Goal: Find contact information: Obtain details needed to contact an individual or organization

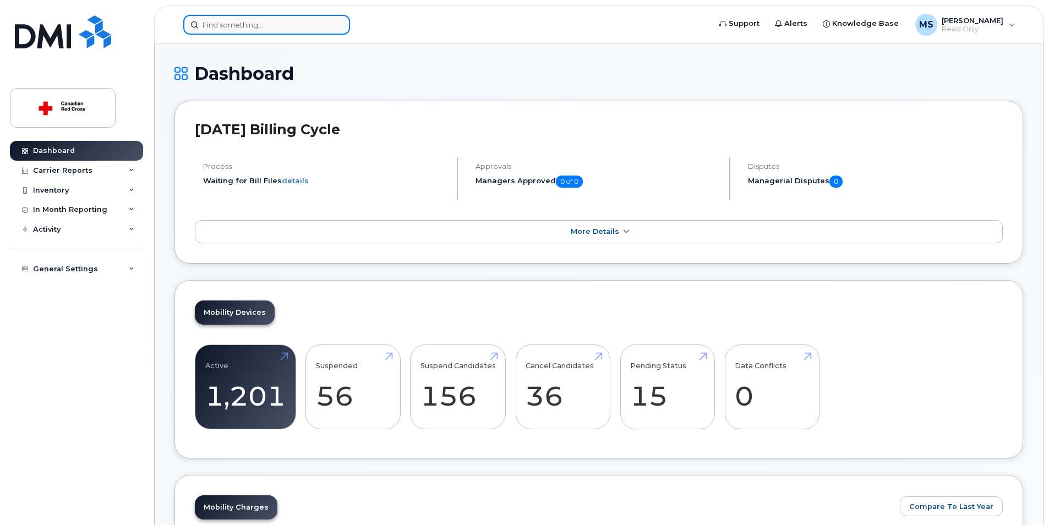
click at [211, 25] on input at bounding box center [266, 25] width 167 height 20
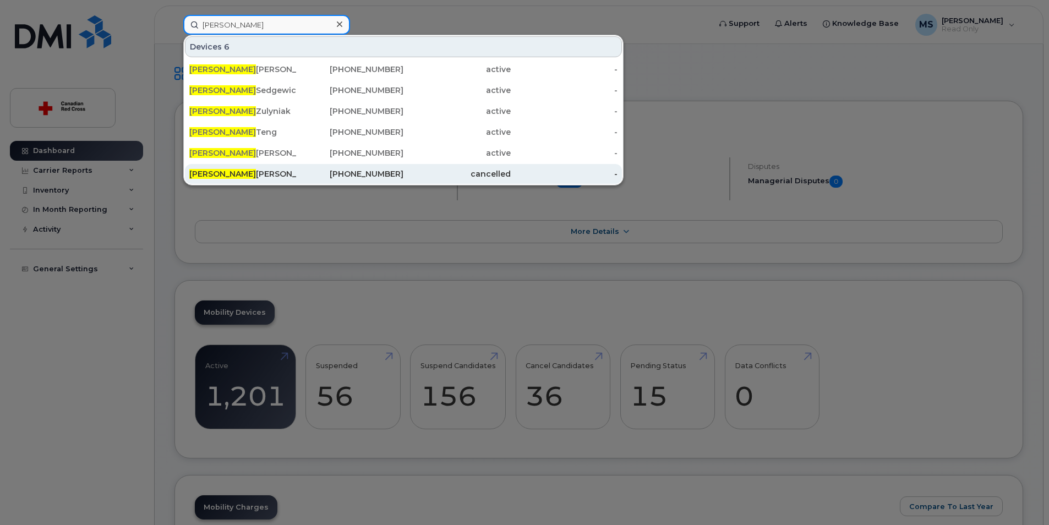
type input "james"
click at [218, 173] on div "James Tate" at bounding box center [242, 173] width 107 height 11
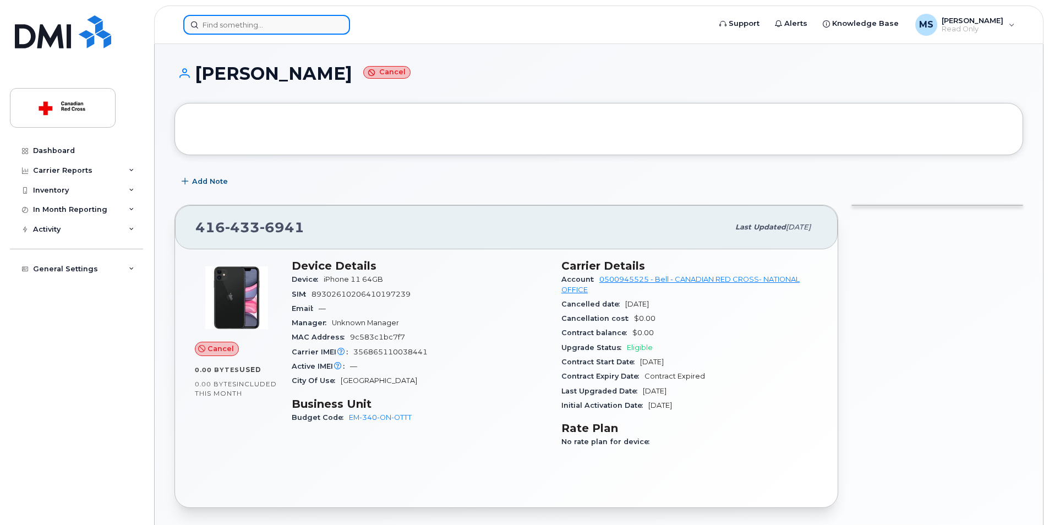
click at [207, 23] on input at bounding box center [266, 25] width 167 height 20
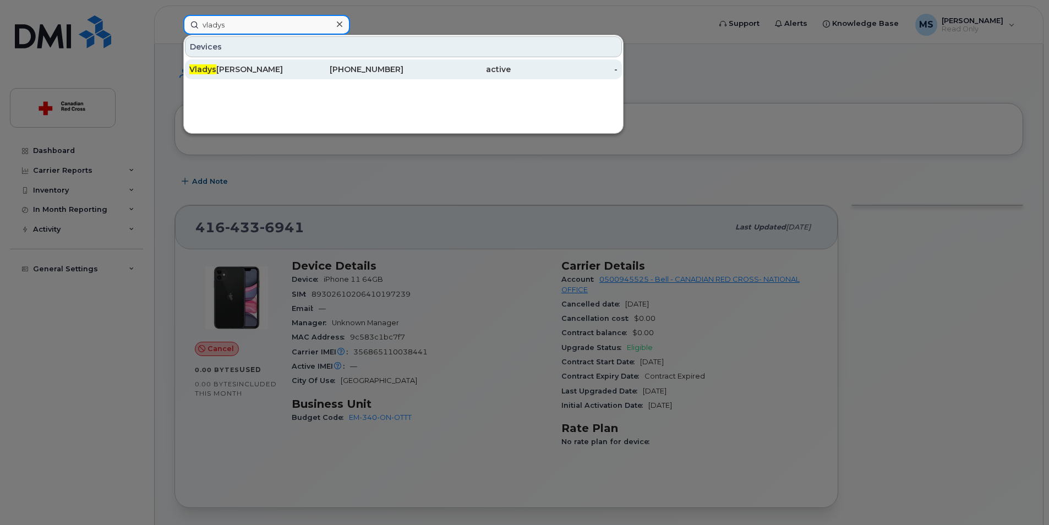
type input "vladys"
drag, startPoint x: 226, startPoint y: 71, endPoint x: 316, endPoint y: 67, distance: 90.3
click at [226, 71] on div "Vladys lava Melnichenko" at bounding box center [242, 69] width 107 height 11
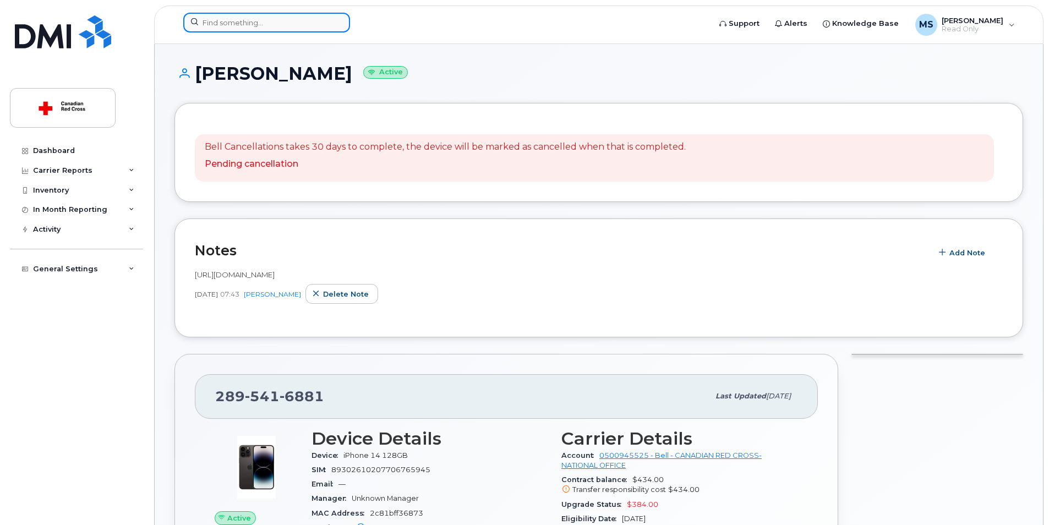
click at [216, 19] on input at bounding box center [266, 23] width 167 height 20
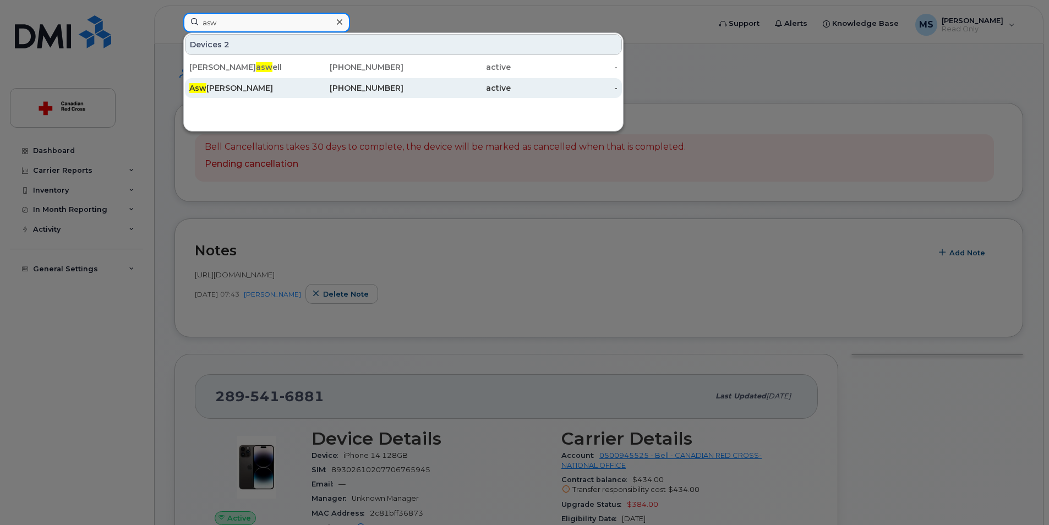
type input "asw"
click at [239, 92] on div "Asw athi Vijayan" at bounding box center [242, 88] width 107 height 11
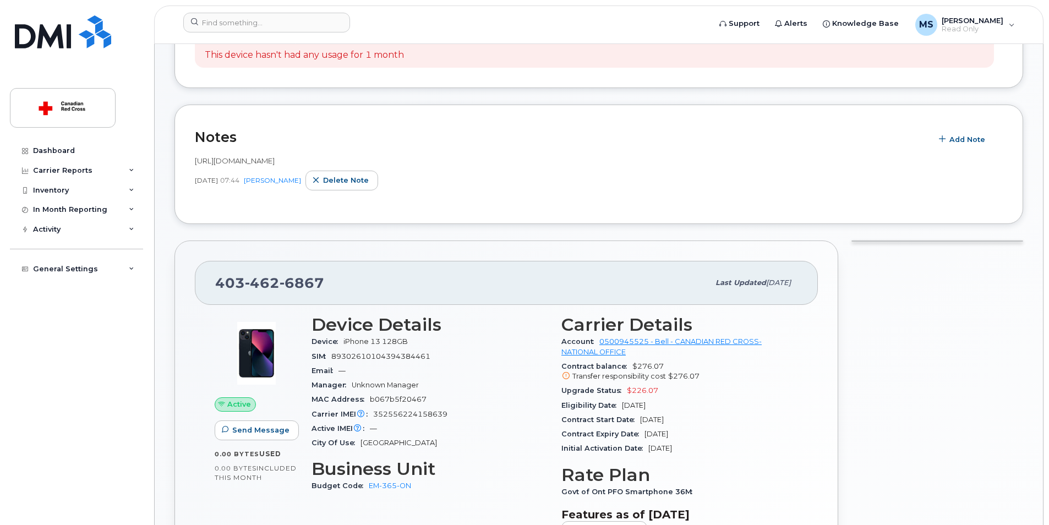
scroll to position [220, 0]
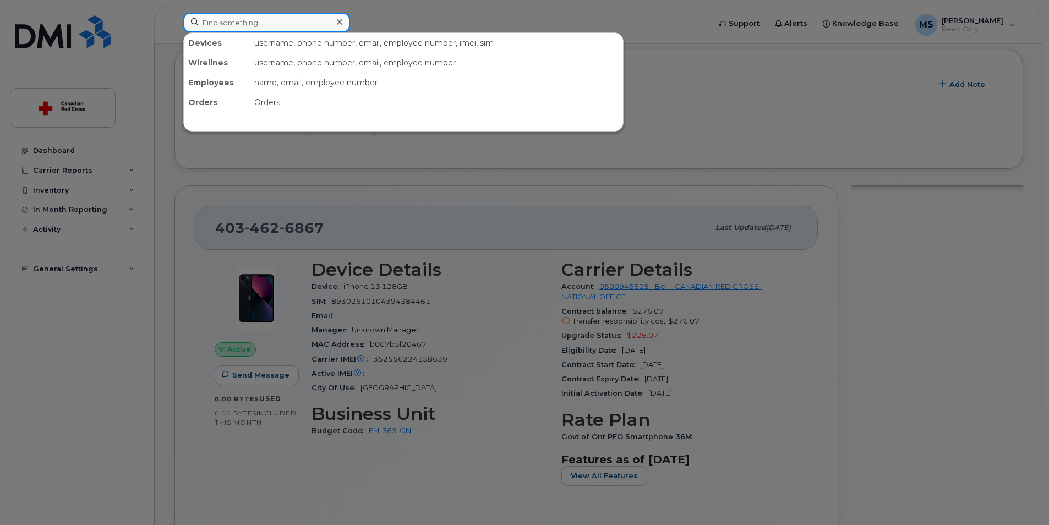
click at [211, 21] on input at bounding box center [266, 23] width 167 height 20
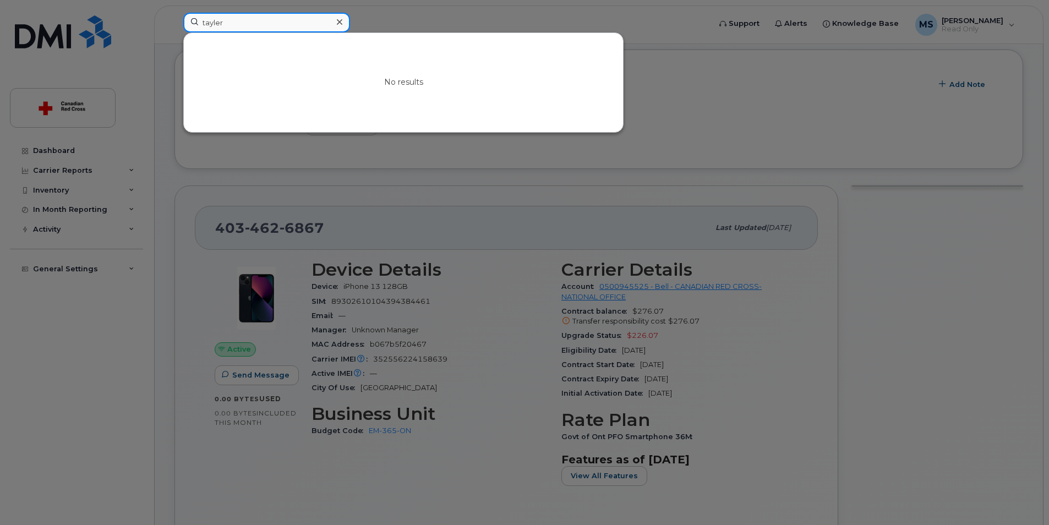
click at [209, 24] on input "tayler" at bounding box center [266, 23] width 167 height 20
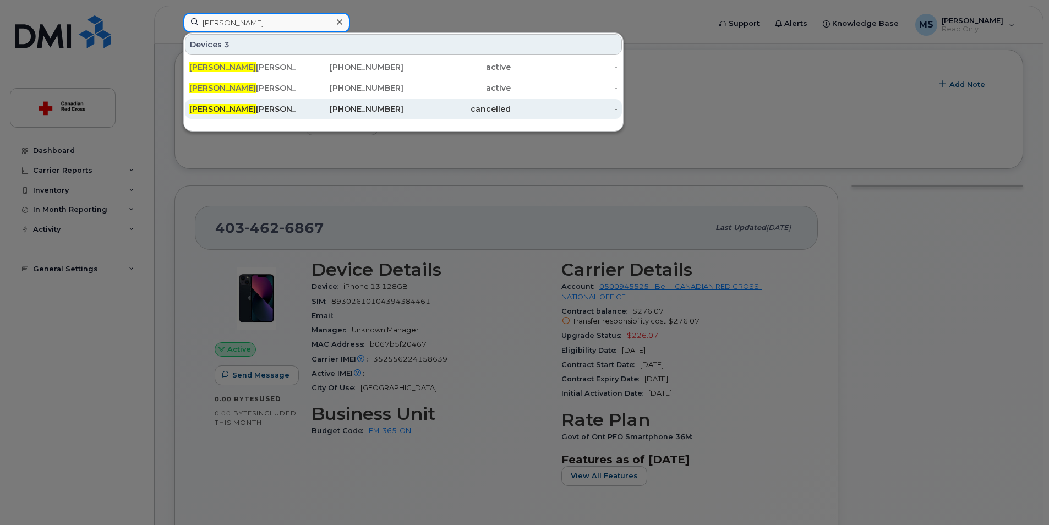
type input "tyler"
click at [222, 110] on div "Tyler Beaton" at bounding box center [242, 108] width 107 height 11
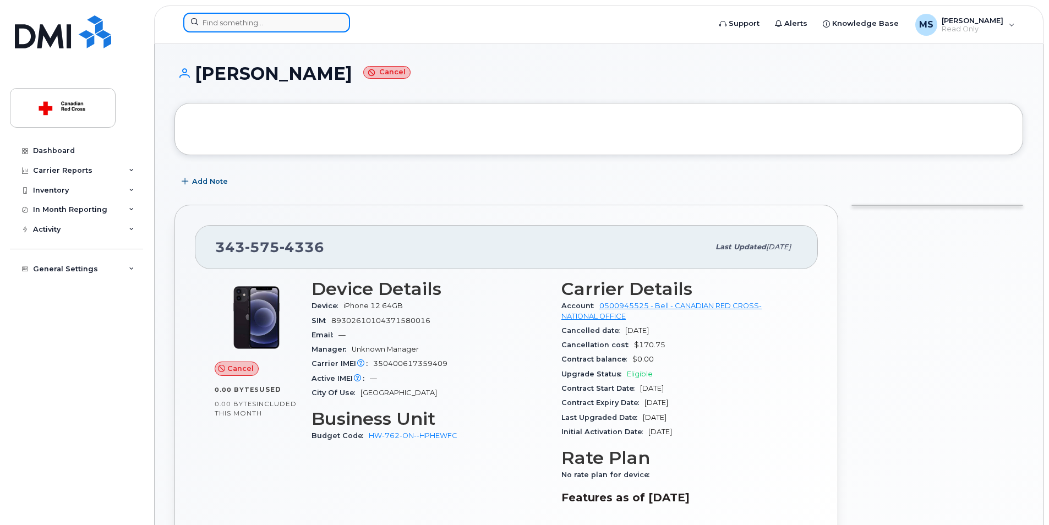
click at [216, 22] on input at bounding box center [266, 23] width 167 height 20
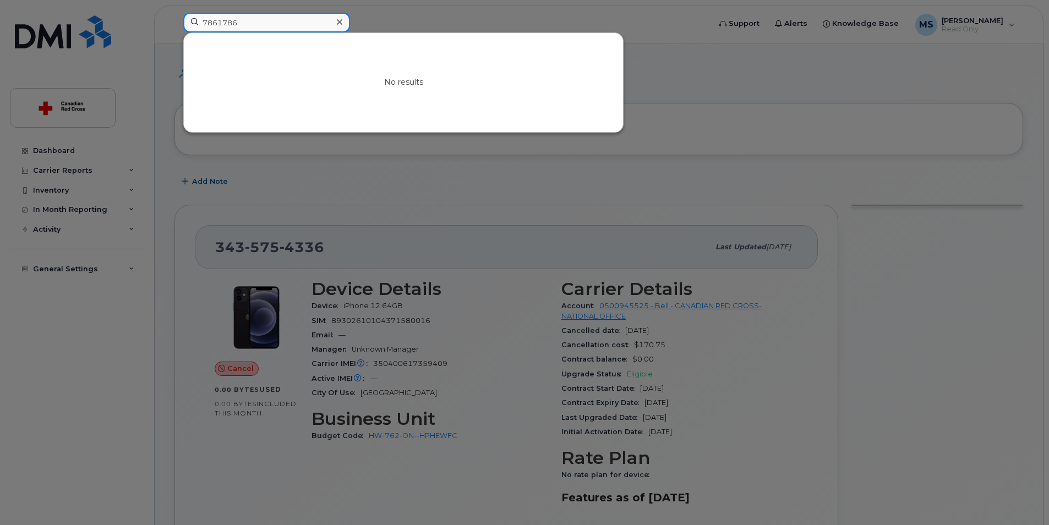
click at [247, 14] on input "7861786" at bounding box center [266, 23] width 167 height 20
type input "7"
click at [216, 21] on input at bounding box center [266, 23] width 167 height 20
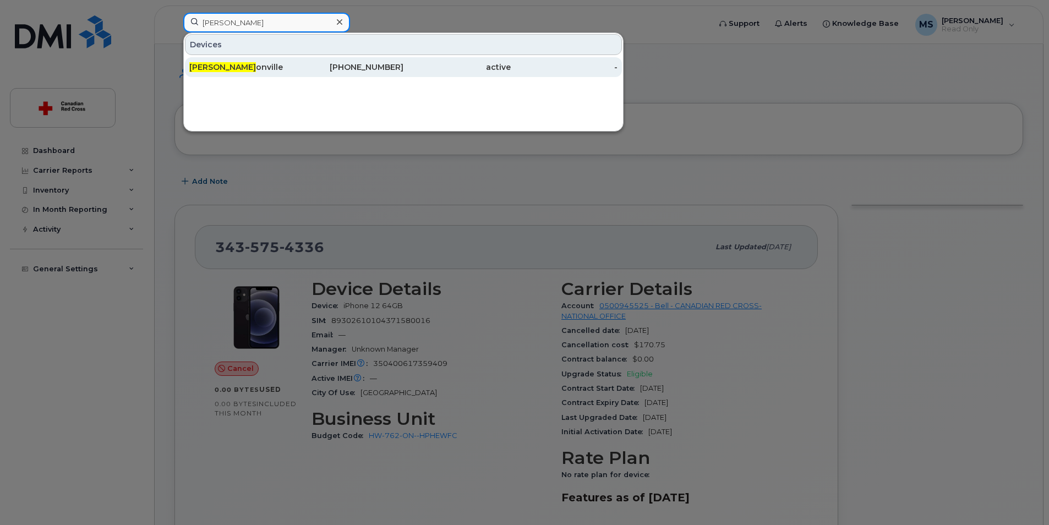
type input "jane d"
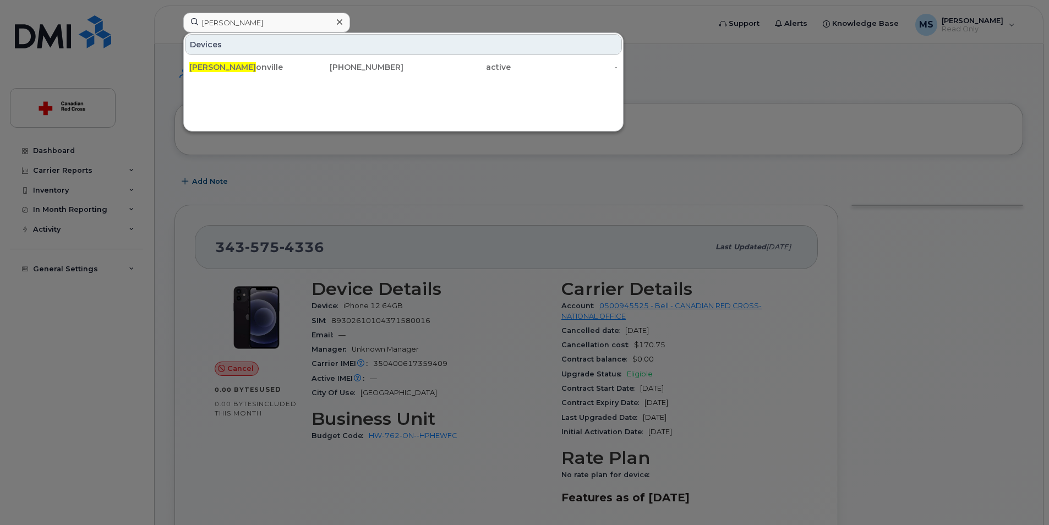
drag, startPoint x: 233, startPoint y: 64, endPoint x: 297, endPoint y: 56, distance: 63.8
click at [233, 64] on div "Jane D onville" at bounding box center [242, 67] width 107 height 11
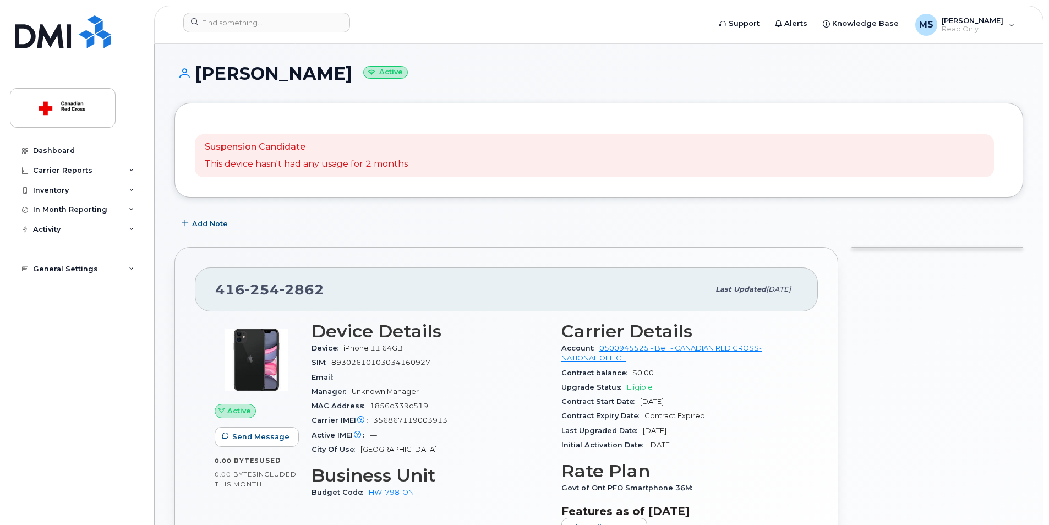
scroll to position [55, 0]
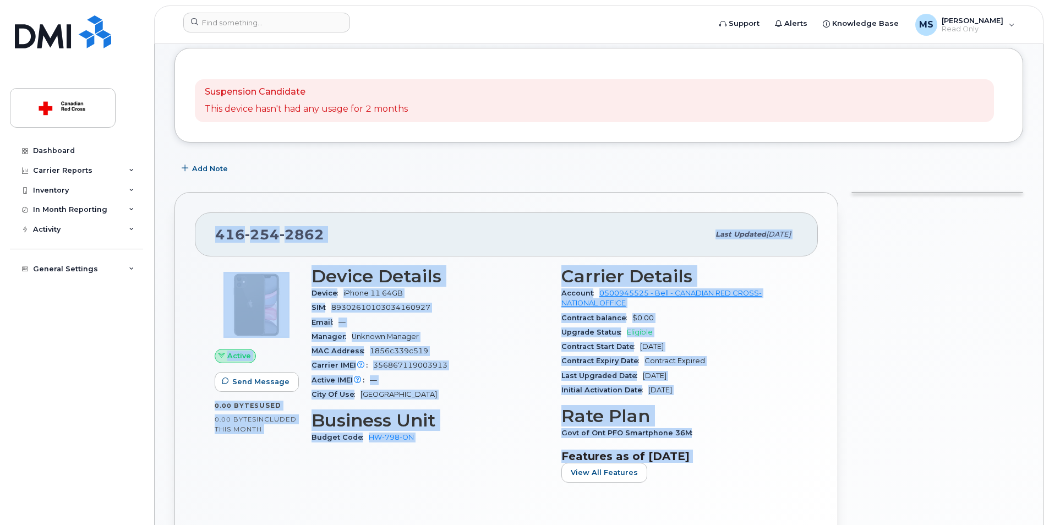
drag, startPoint x: 217, startPoint y: 232, endPoint x: 730, endPoint y: 472, distance: 566.8
click at [730, 472] on div "416 254 2862 Last updated May 22, 2025 Active Send Message 0.00 Bytes  used 0.0…" at bounding box center [505, 376] width 663 height 369
copy div "416 254 2862 Last updated May 22, 2025 Active Send Message 0.00 Bytes  used 0.0…"
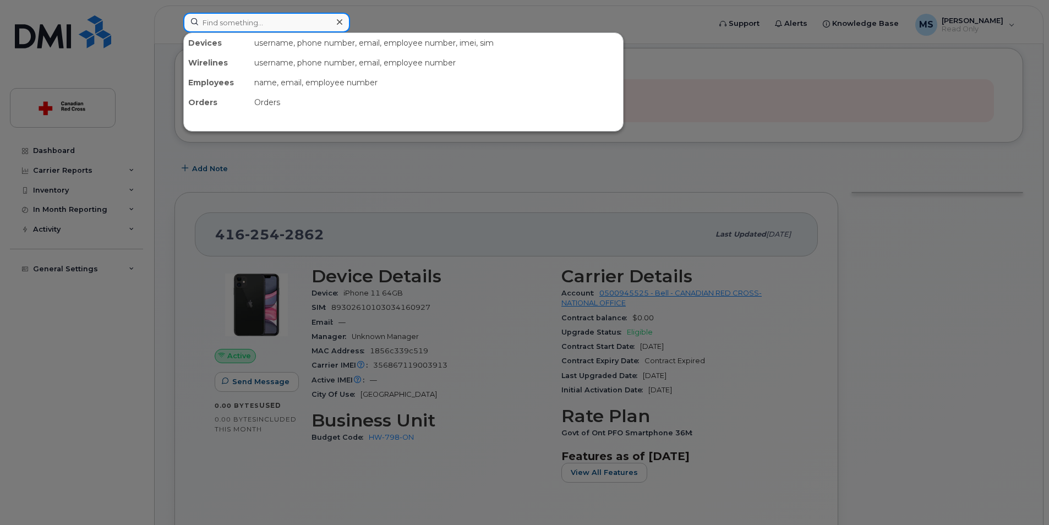
click at [213, 20] on input at bounding box center [266, 23] width 167 height 20
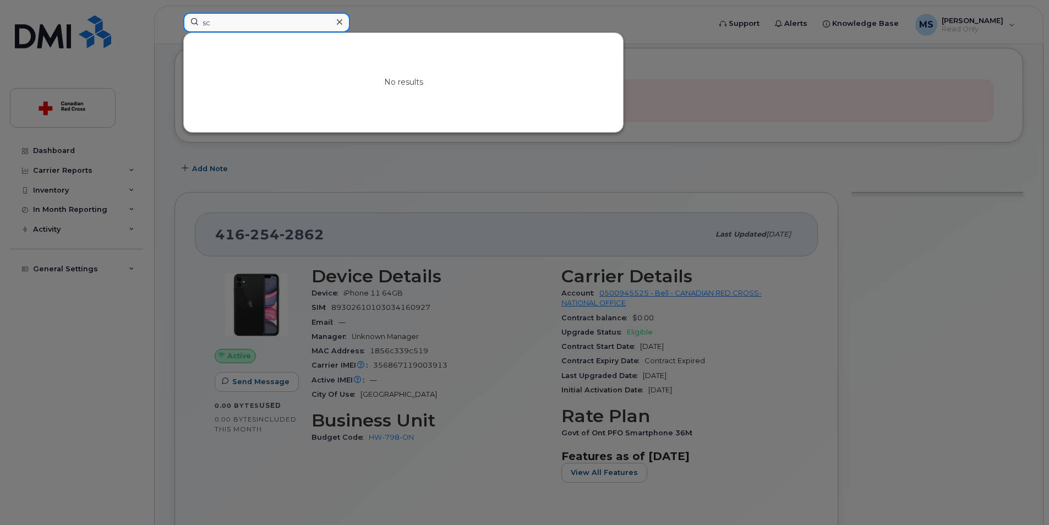
type input "s"
type input "5"
click at [208, 20] on input at bounding box center [266, 23] width 167 height 20
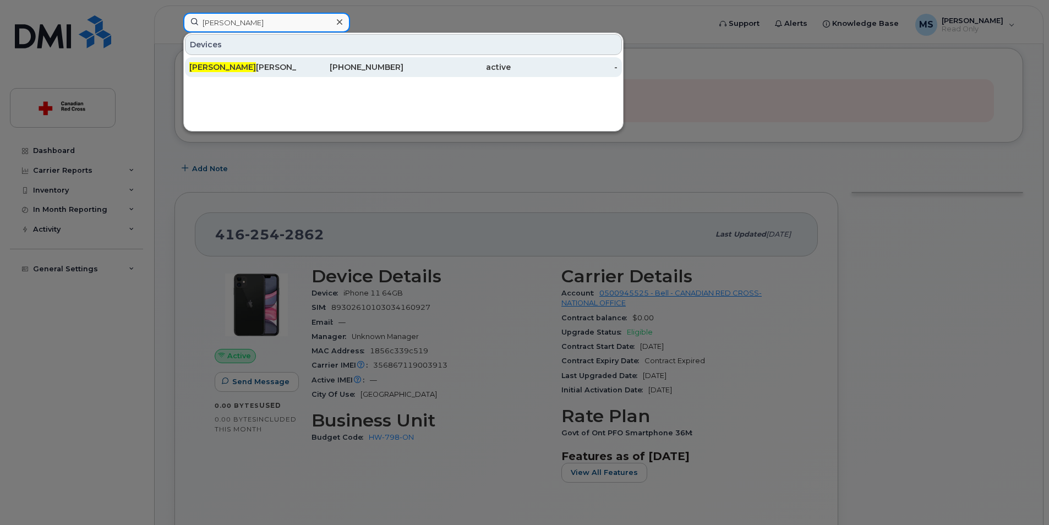
type input "mubin"
drag, startPoint x: 216, startPoint y: 67, endPoint x: 250, endPoint y: 69, distance: 34.7
click at [216, 67] on div "Mubin oddin Shaikh" at bounding box center [242, 67] width 107 height 11
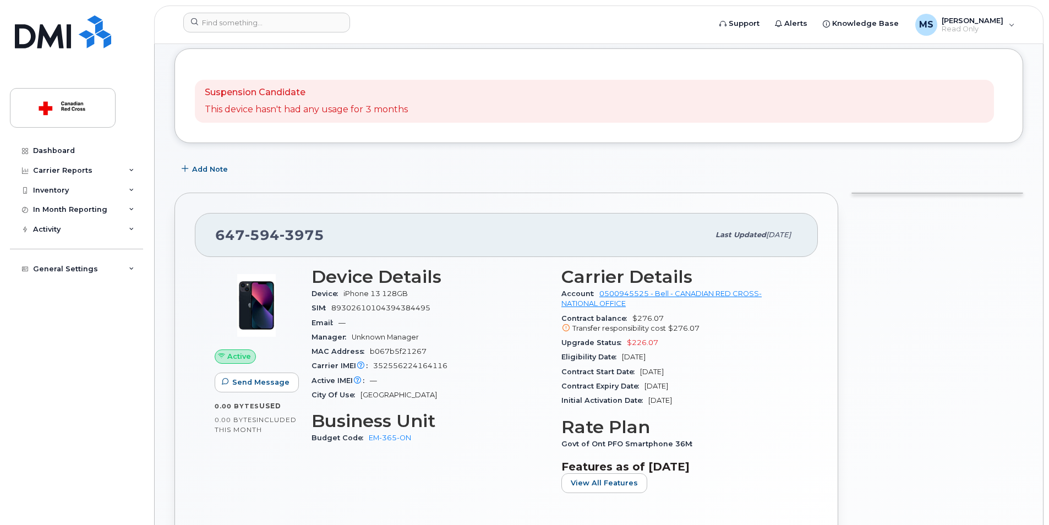
scroll to position [55, 0]
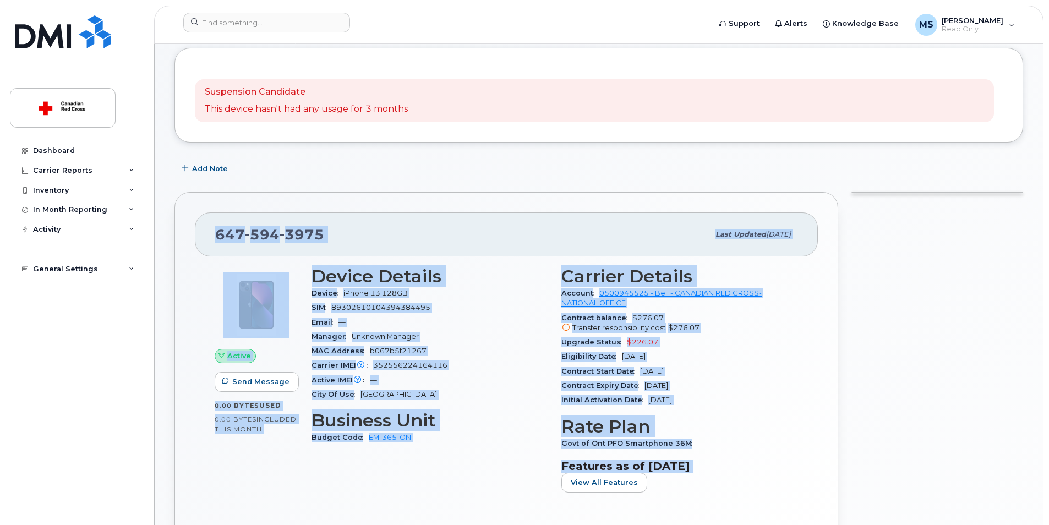
drag, startPoint x: 217, startPoint y: 233, endPoint x: 762, endPoint y: 486, distance: 601.1
click at [762, 486] on div "647 594 3975 Last updated Aug 08, 2025 Active Send Message 0.00 Bytes  used 0.0…" at bounding box center [505, 381] width 663 height 379
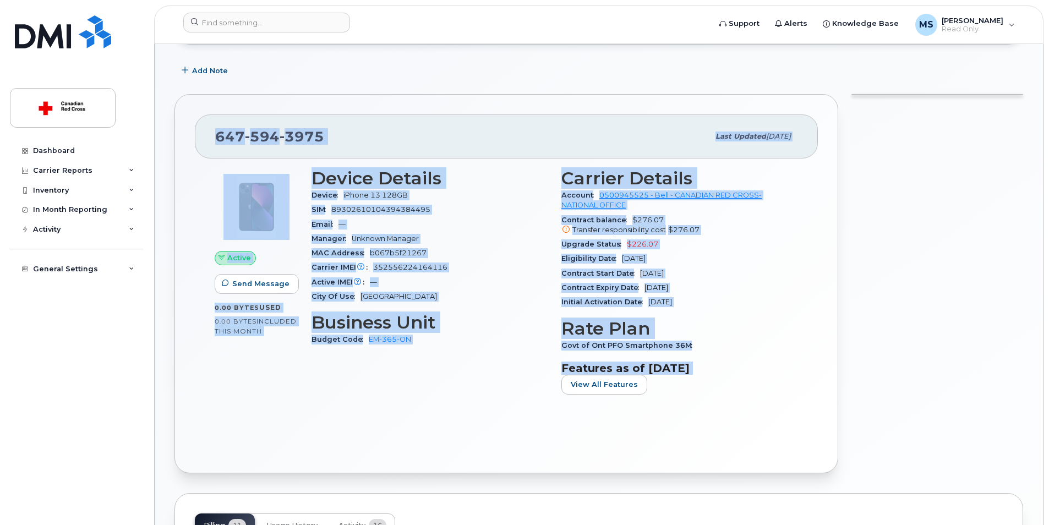
scroll to position [220, 0]
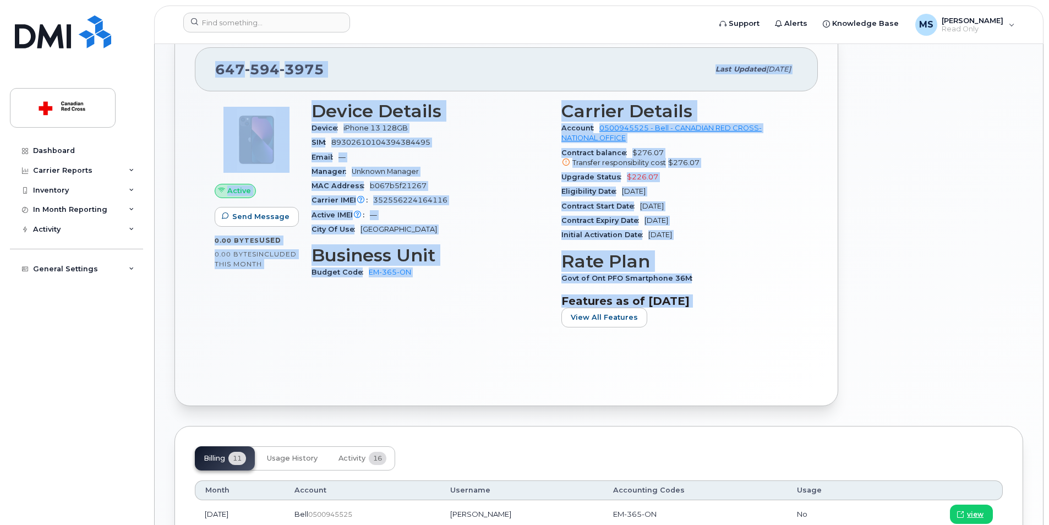
copy div "647 594 3975 Last updated Aug 08, 2025 Active Send Message 0.00 Bytes  used 0.0…"
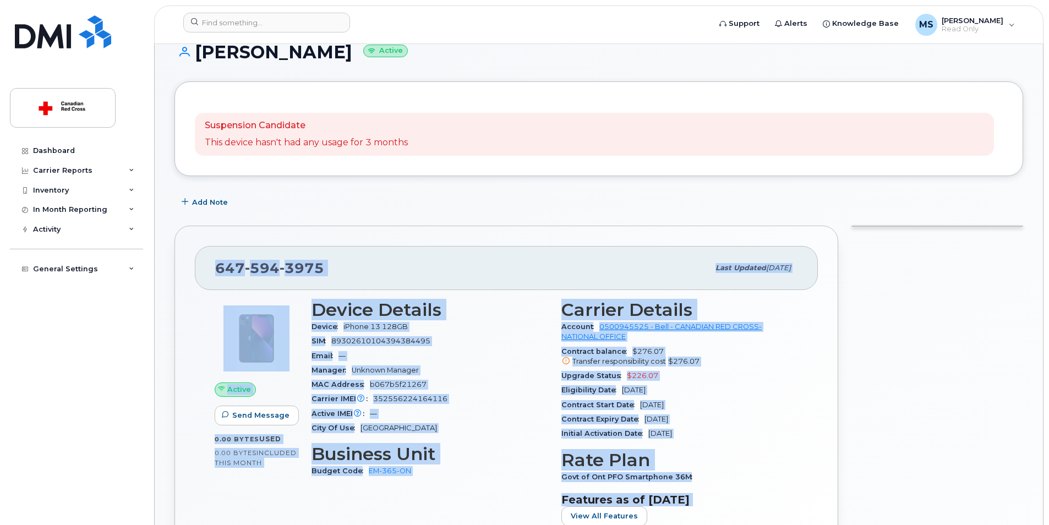
scroll to position [0, 0]
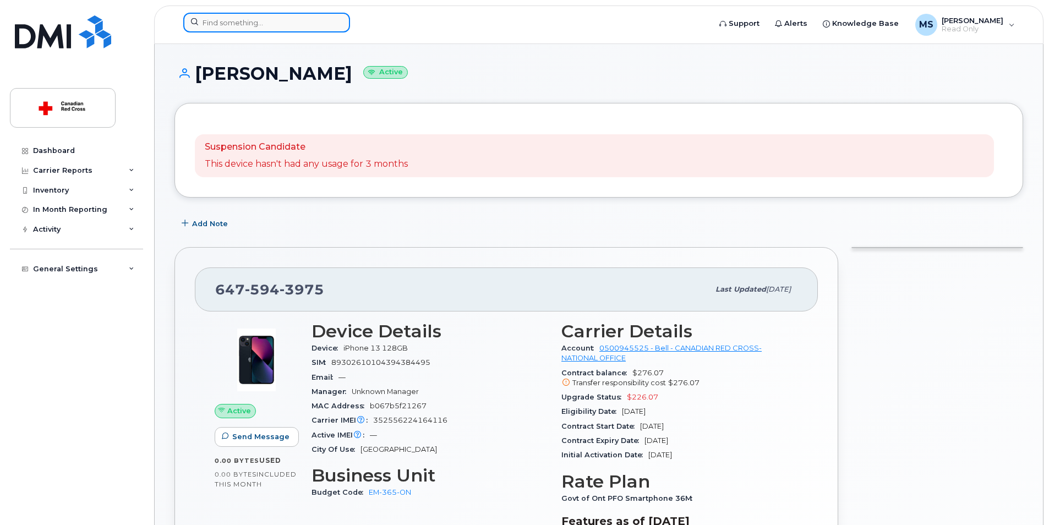
click at [207, 21] on input at bounding box center [266, 23] width 167 height 20
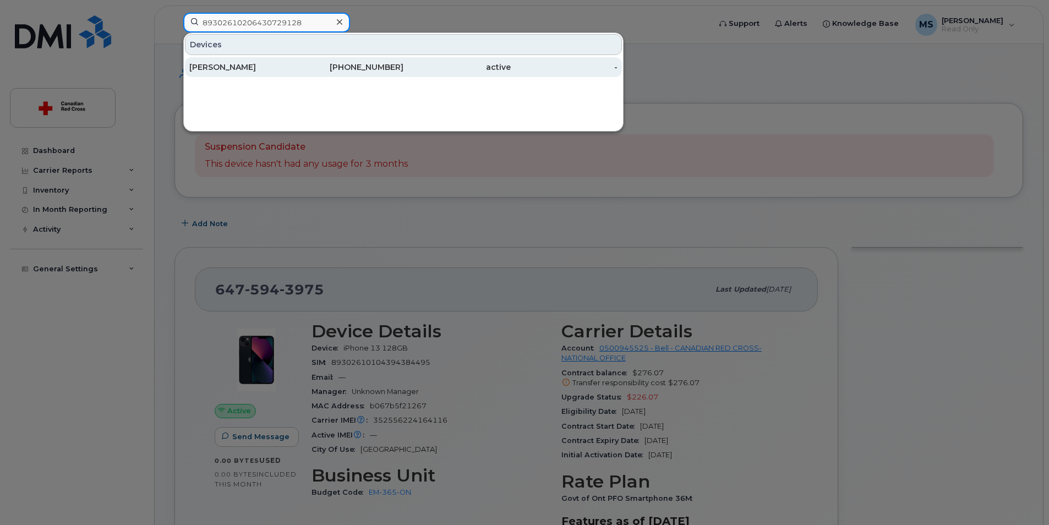
type input "89302610206430729128"
click at [237, 69] on div "Rebecca Bowering" at bounding box center [242, 67] width 107 height 11
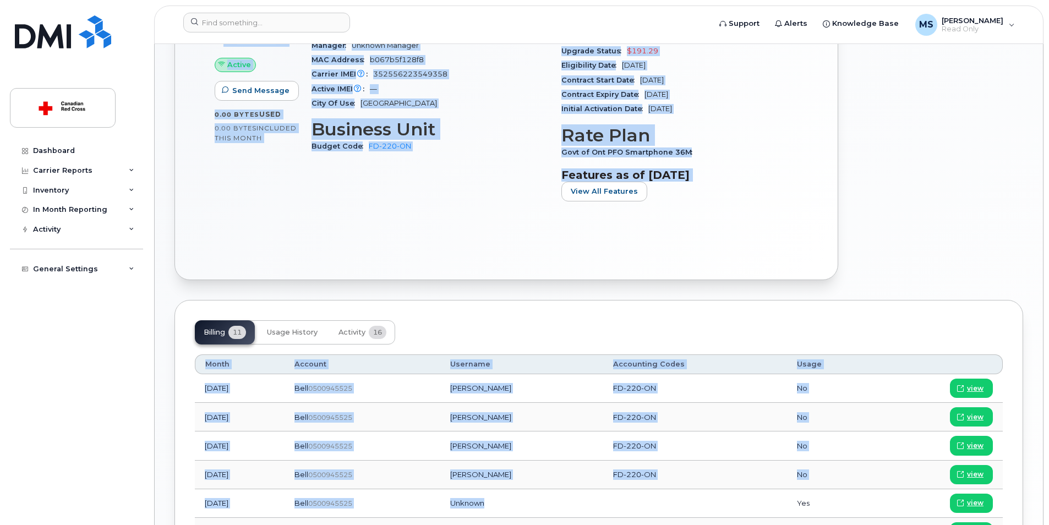
scroll to position [349, 0]
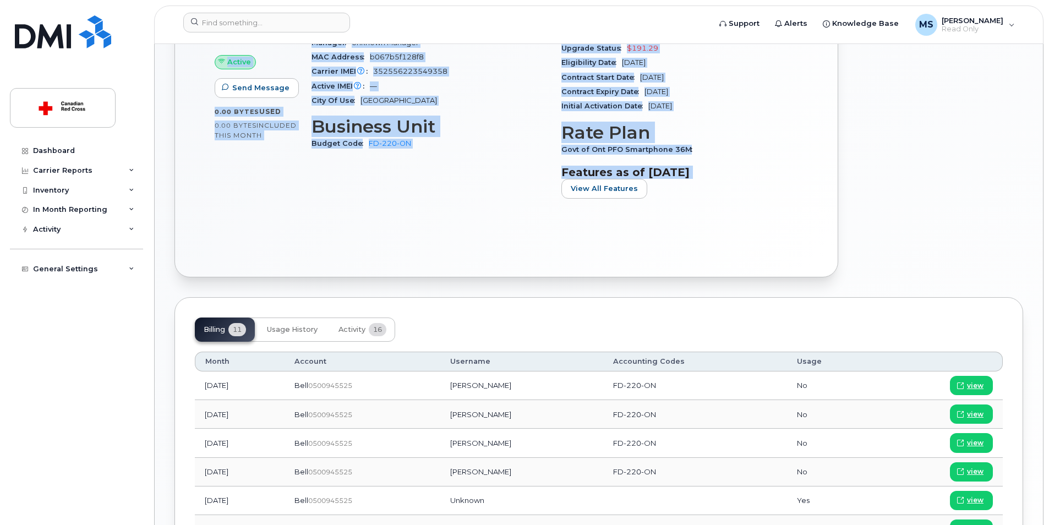
drag, startPoint x: 216, startPoint y: 287, endPoint x: 761, endPoint y: 208, distance: 550.3
click at [761, 208] on div "[PHONE_NUMBER] Last updated [DATE] Active Send Message 0.00 Bytes  used 0.00 By…" at bounding box center [505, 87] width 663 height 379
copy div "[PHONE_NUMBER] Last updated [DATE] Active Send Message 0.00 Bytes  used 0.00 By…"
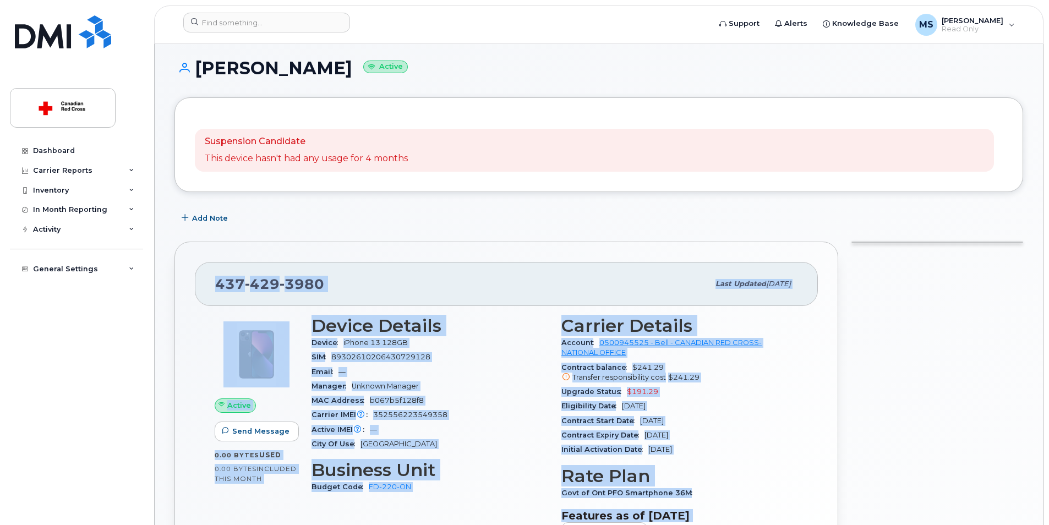
scroll to position [0, 0]
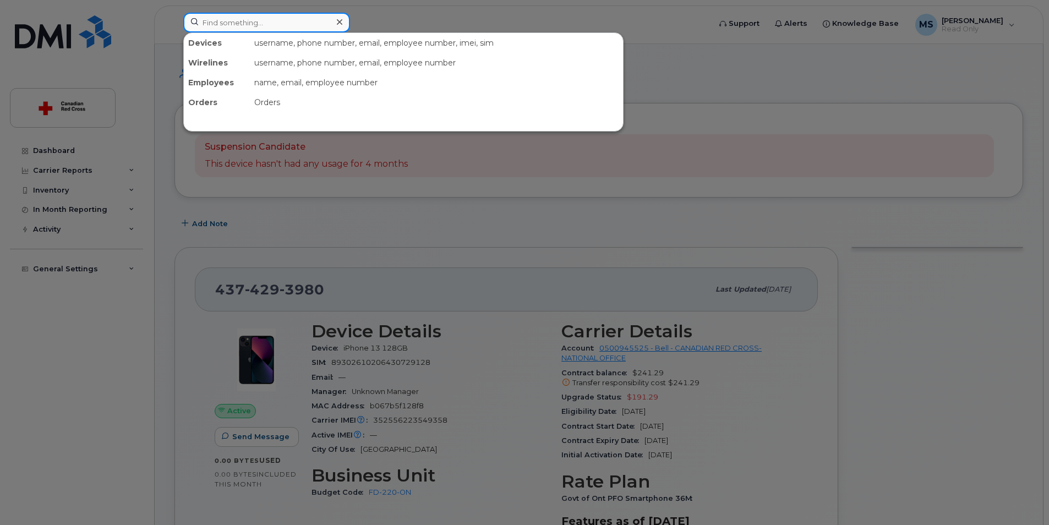
click at [219, 20] on input at bounding box center [266, 23] width 167 height 20
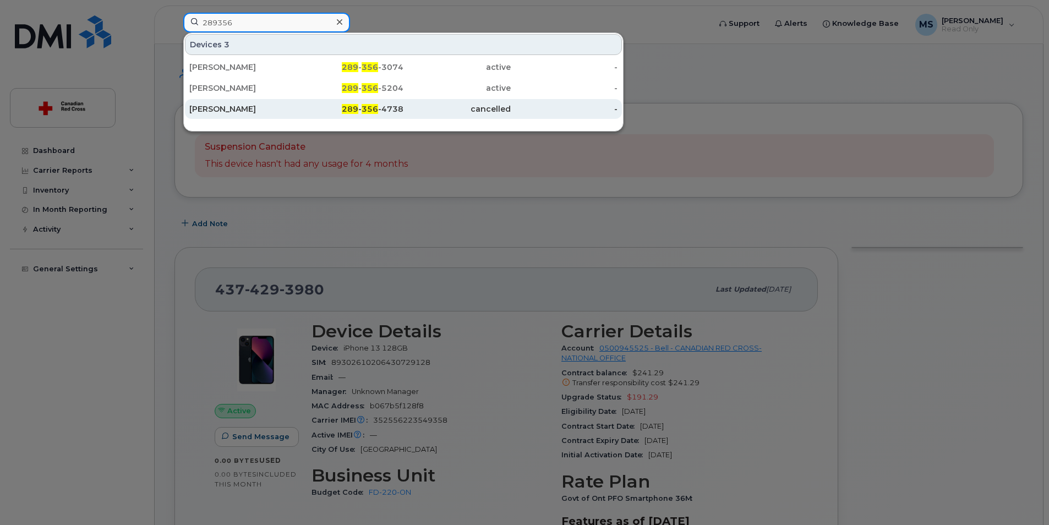
type input "289356"
click at [216, 110] on div "[PERSON_NAME]" at bounding box center [242, 108] width 107 height 11
